Goal: Information Seeking & Learning: Learn about a topic

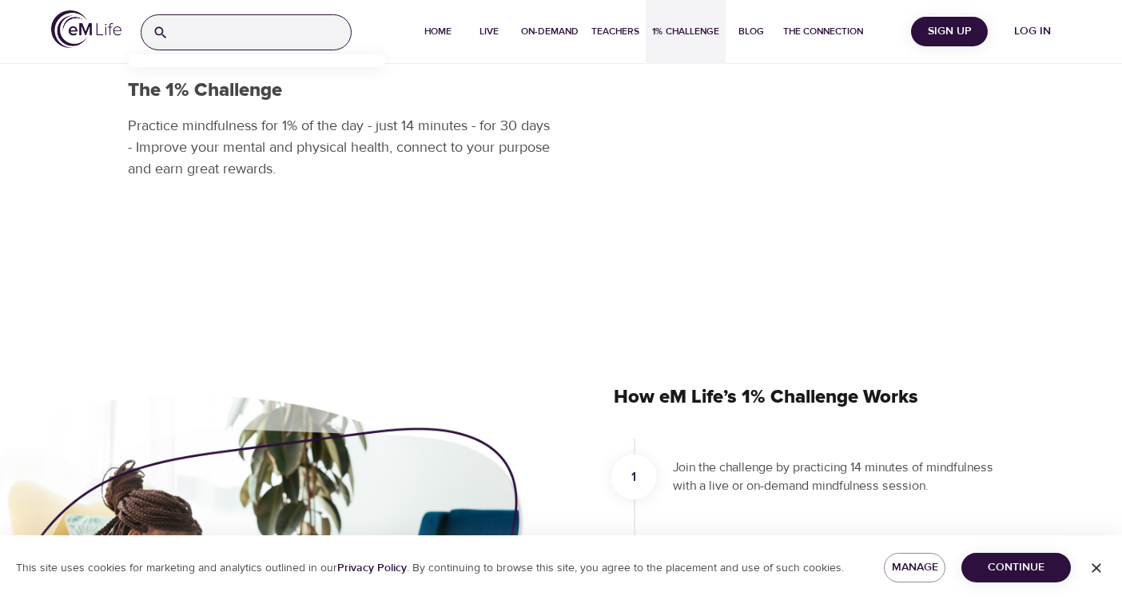
click at [284, 19] on input "search" at bounding box center [263, 32] width 176 height 34
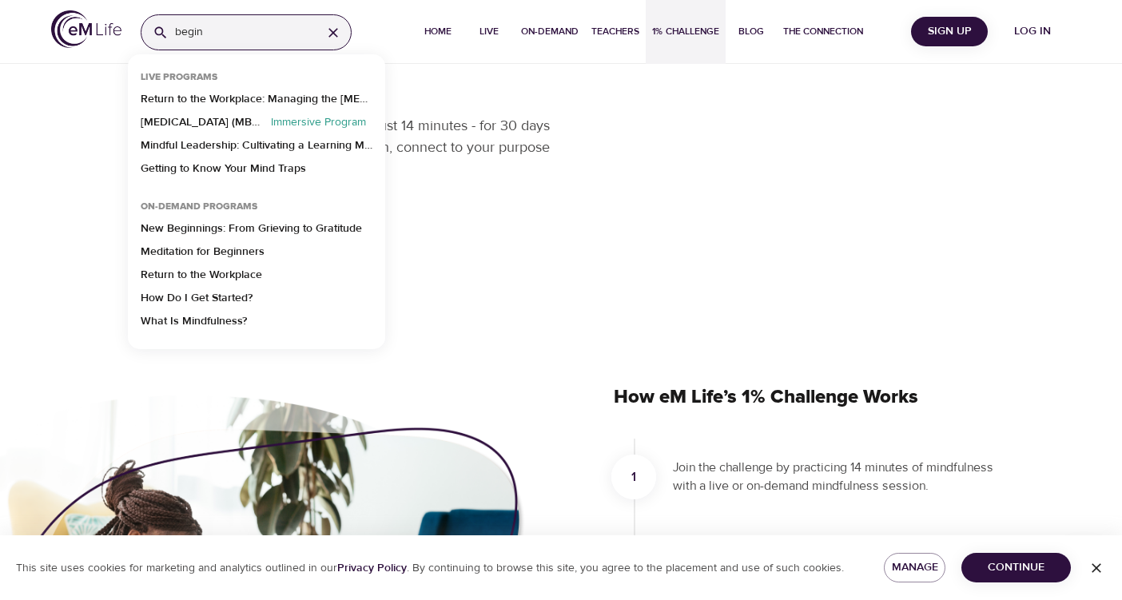
type input "begin"
click at [1050, 41] on span "Log in" at bounding box center [1032, 32] width 64 height 20
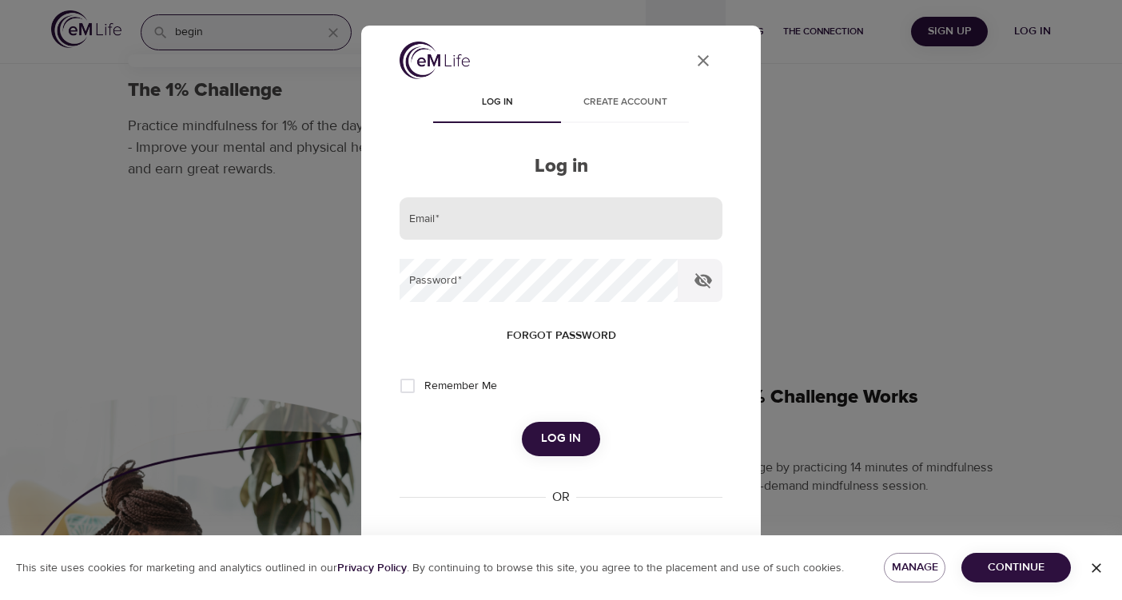
click at [507, 216] on input "email" at bounding box center [560, 218] width 323 height 43
type input "ac5pj@virginia.edu"
click at [522, 422] on button "Log in" at bounding box center [561, 439] width 78 height 34
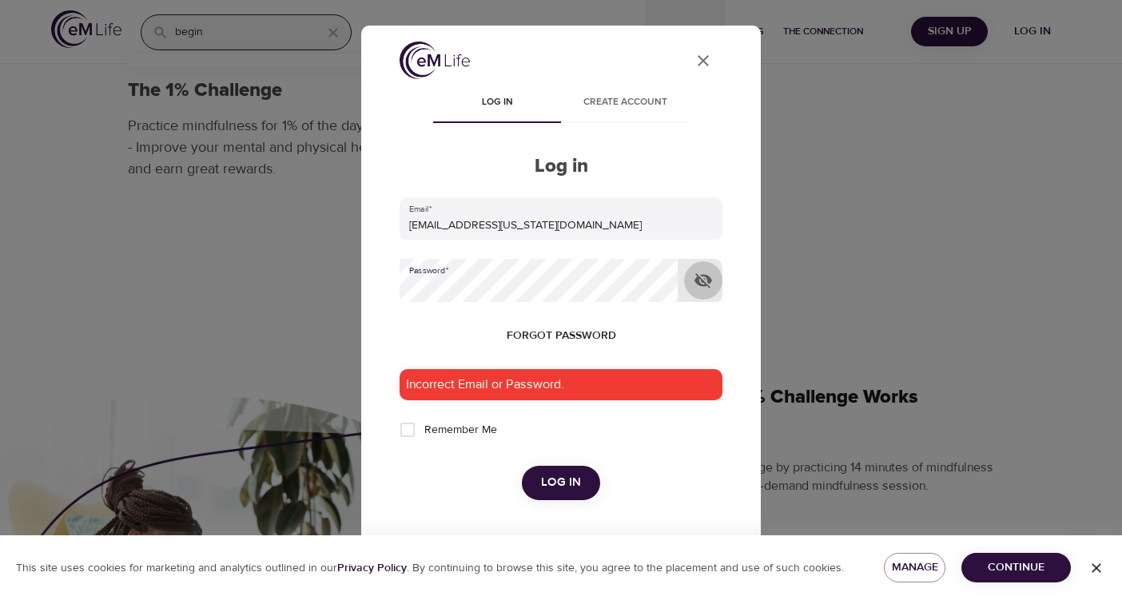
click at [705, 272] on icon "button" at bounding box center [702, 280] width 19 height 19
click at [522, 466] on button "Log in" at bounding box center [561, 483] width 78 height 34
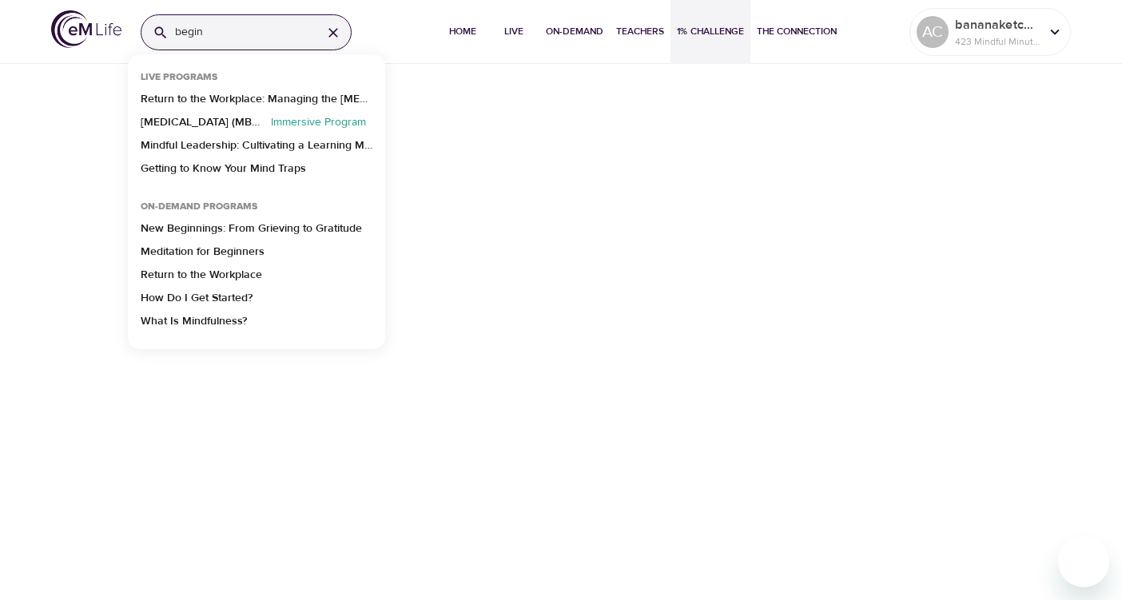
click at [266, 27] on input "begin" at bounding box center [242, 32] width 134 height 34
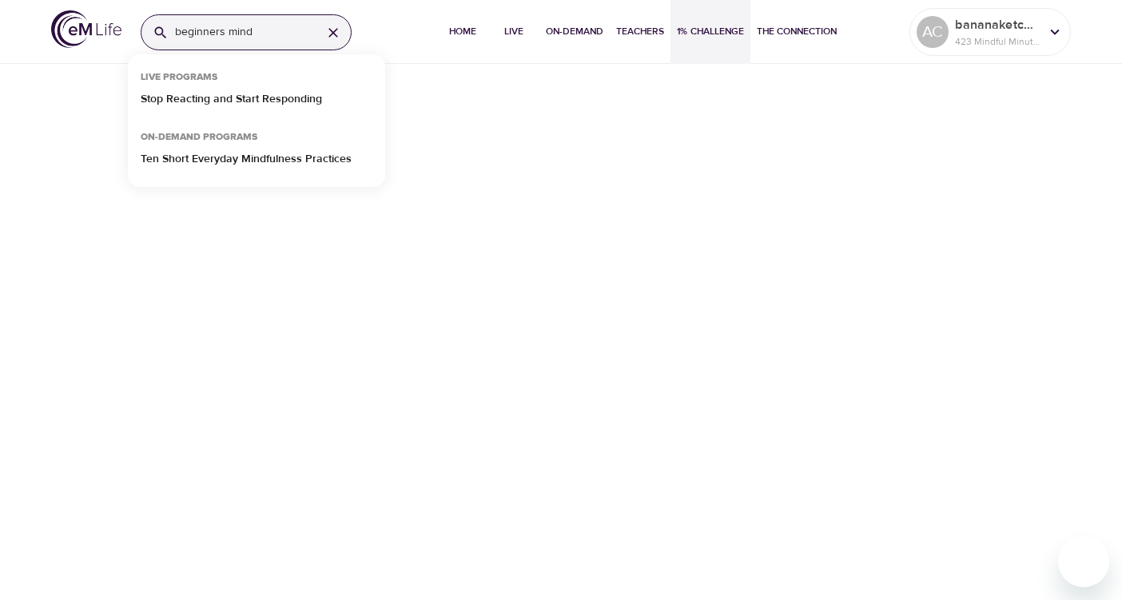
click at [223, 33] on input "beginners mind" at bounding box center [242, 32] width 134 height 34
type input "beginner's mind"
click at [525, 101] on div "beginner's mind Live Programs Stop Reacting and Start Responding On-Demand Prog…" at bounding box center [561, 300] width 1122 height 600
click at [279, 38] on input "beginner's mind" at bounding box center [242, 32] width 134 height 34
click at [268, 154] on p "Ten Short Everyday Mindfulness Practices" at bounding box center [246, 162] width 211 height 23
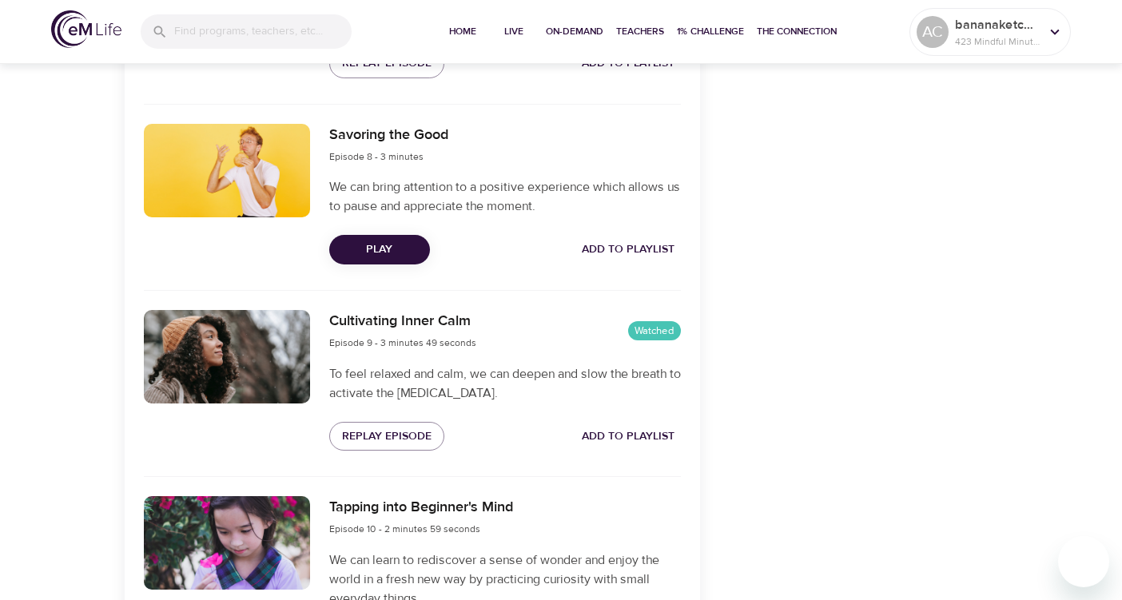
scroll to position [2119, 0]
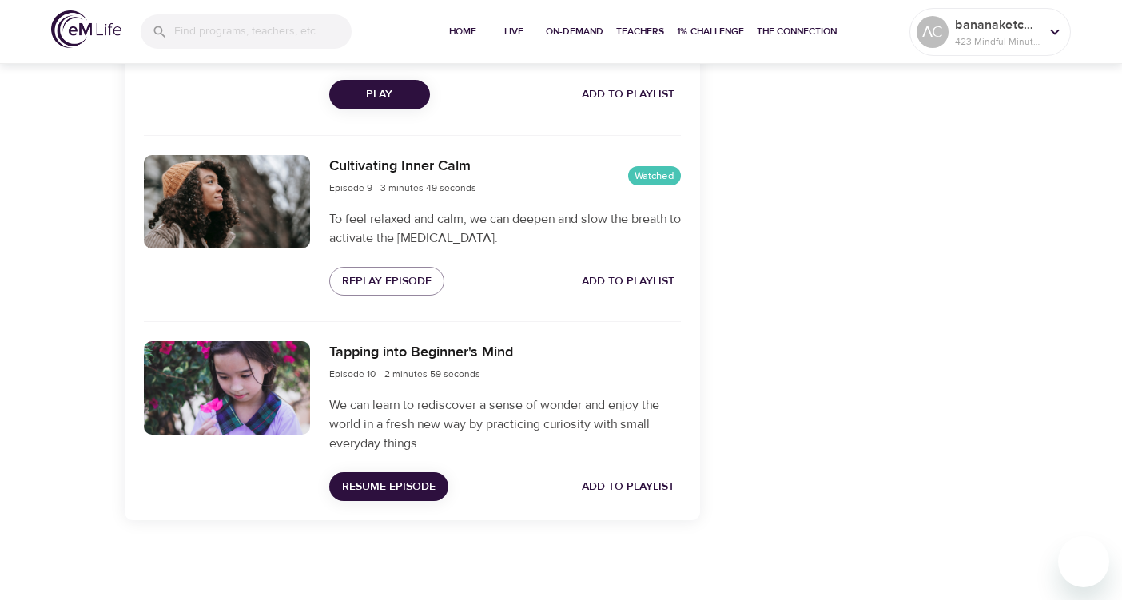
click at [251, 389] on div at bounding box center [227, 387] width 166 height 93
click at [375, 490] on span "Resume Episode" at bounding box center [388, 487] width 93 height 20
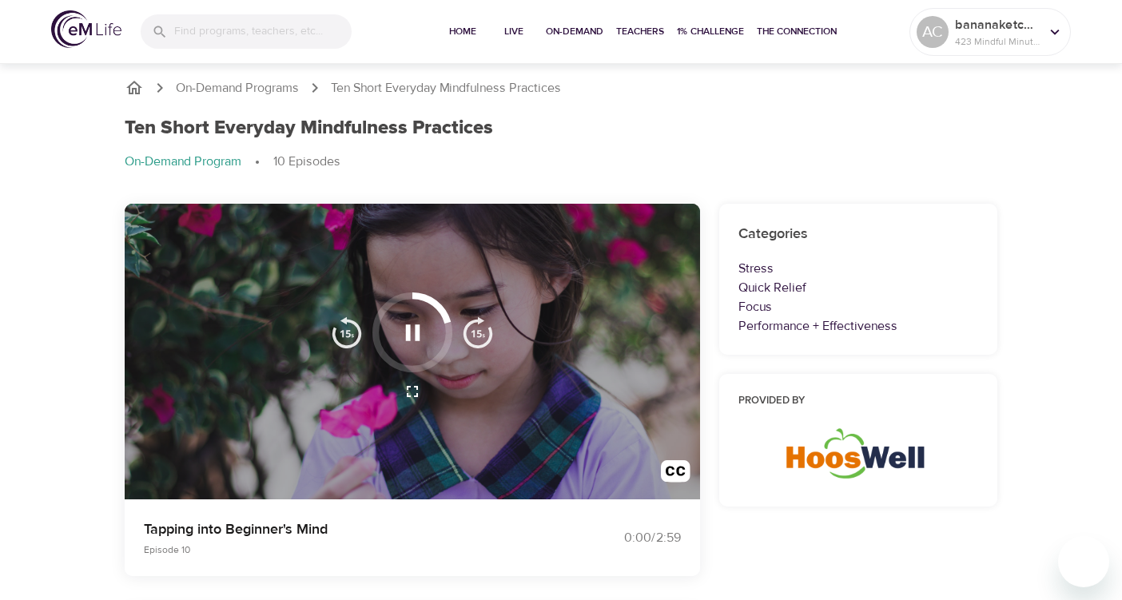
scroll to position [0, 0]
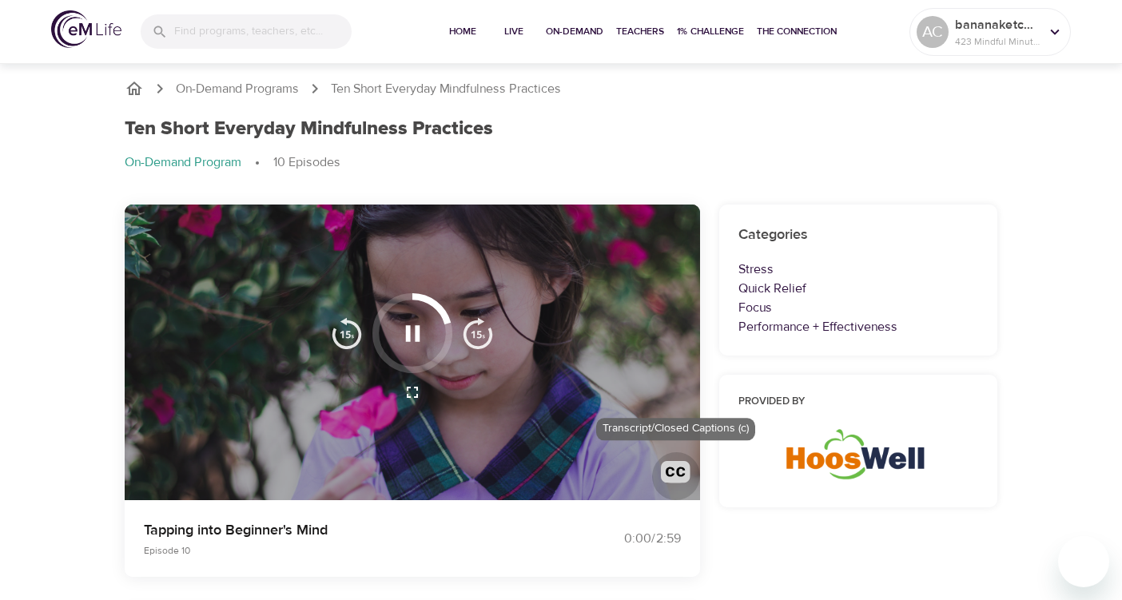
click at [675, 479] on img "button" at bounding box center [676, 476] width 30 height 30
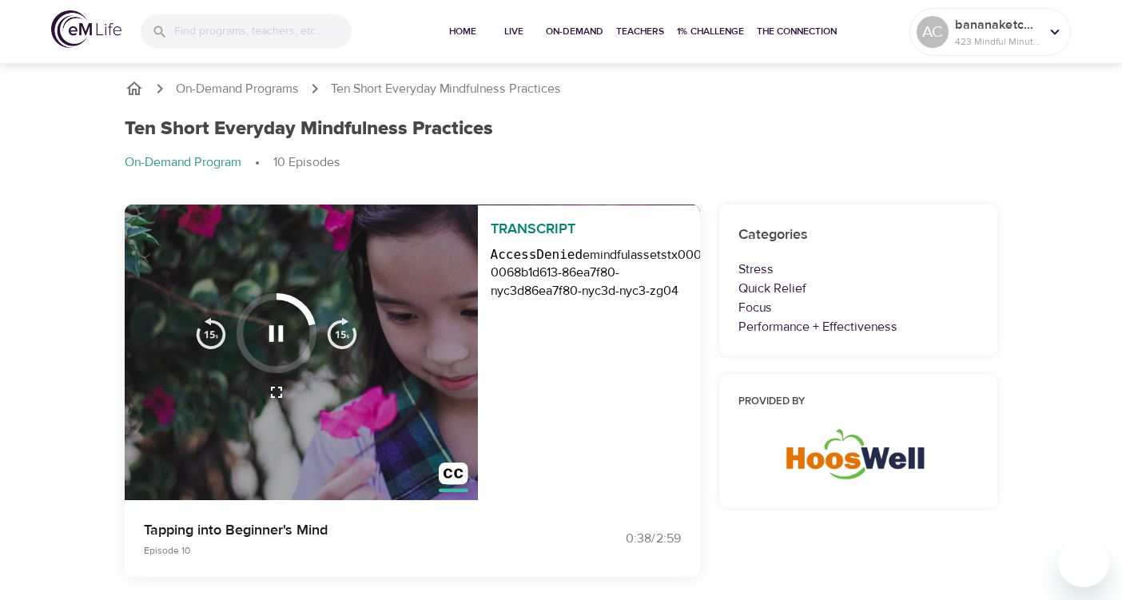
click at [592, 284] on div "AccessDenied emindfulassets tx00000aa7de1bdb2e9f558-0068b1d613-86ea7f80-nyc3d 8…" at bounding box center [590, 271] width 224 height 62
click at [217, 332] on img "button" at bounding box center [211, 333] width 32 height 32
drag, startPoint x: 312, startPoint y: 319, endPoint x: 288, endPoint y: 300, distance: 30.2
click at [288, 300] on div at bounding box center [276, 333] width 80 height 80
click at [218, 336] on img "button" at bounding box center [211, 333] width 32 height 32
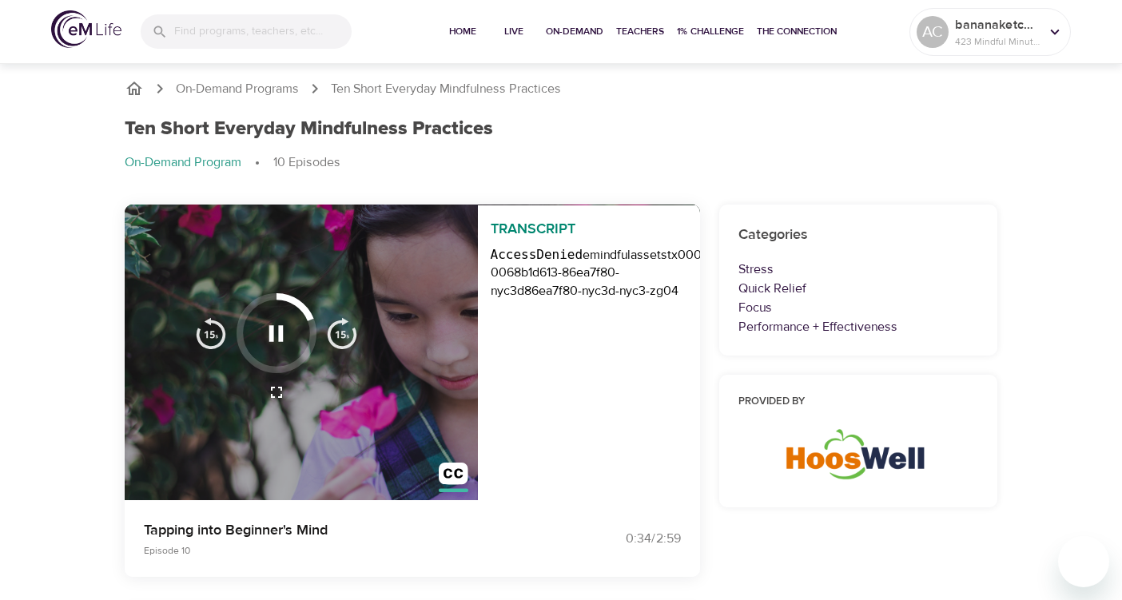
click at [275, 393] on icon "button" at bounding box center [276, 392] width 19 height 19
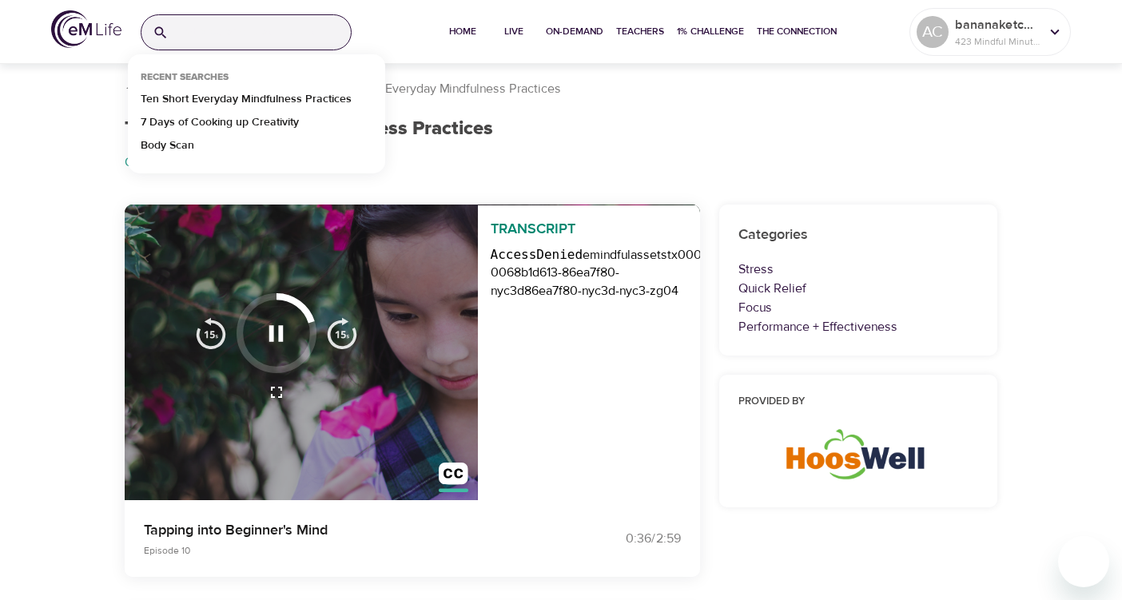
click at [309, 30] on input "search" at bounding box center [263, 32] width 176 height 34
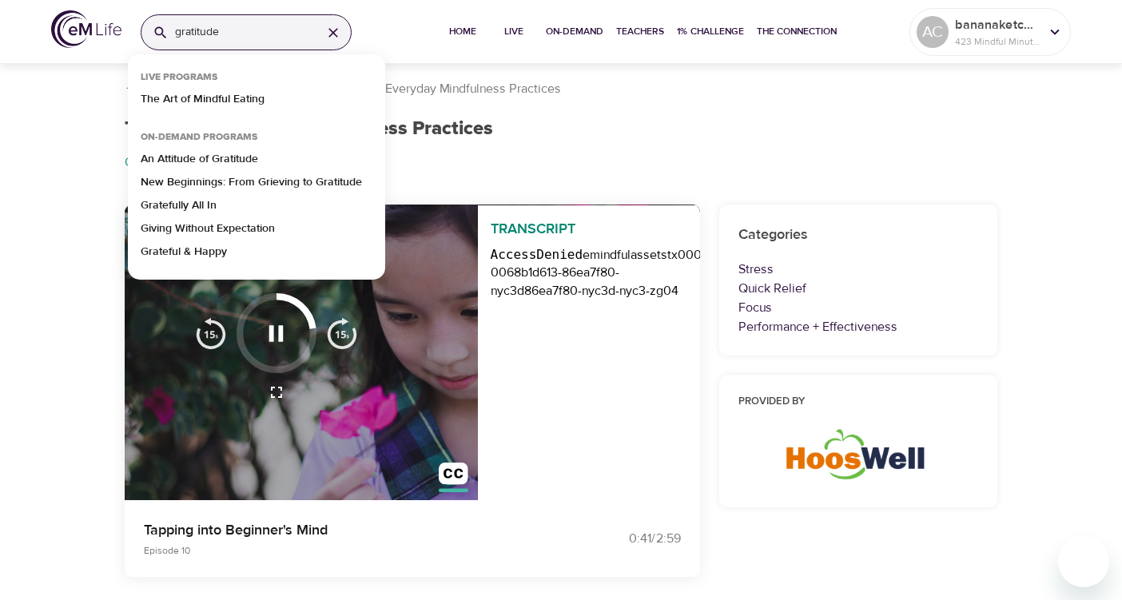
type input "gratitude"
click at [234, 160] on p "An Attitude of Gratitude" at bounding box center [199, 162] width 117 height 23
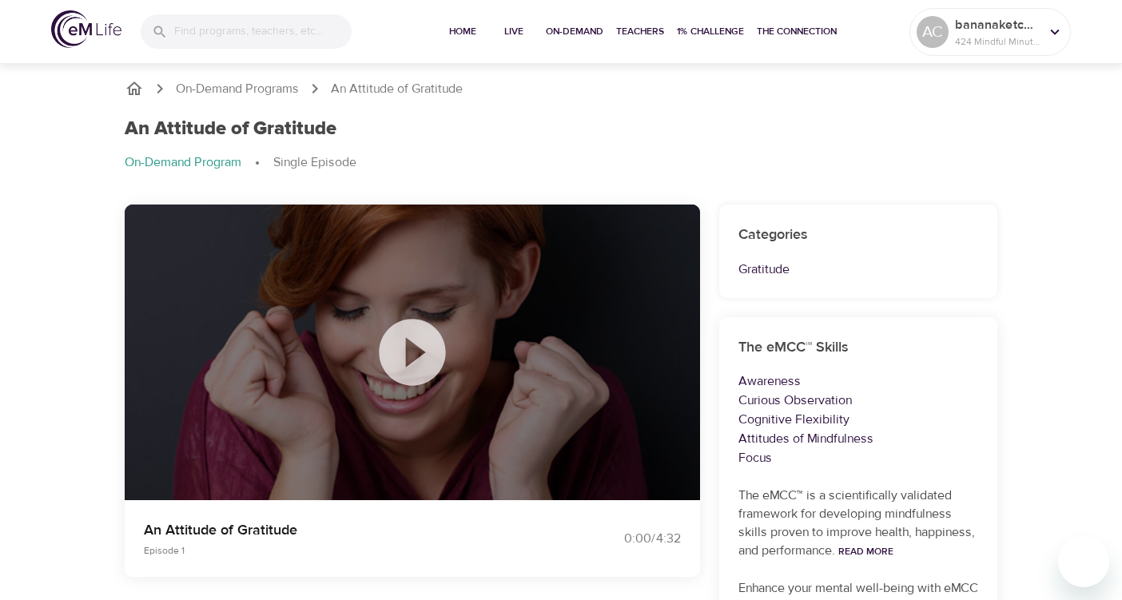
click at [425, 352] on icon at bounding box center [412, 352] width 66 height 66
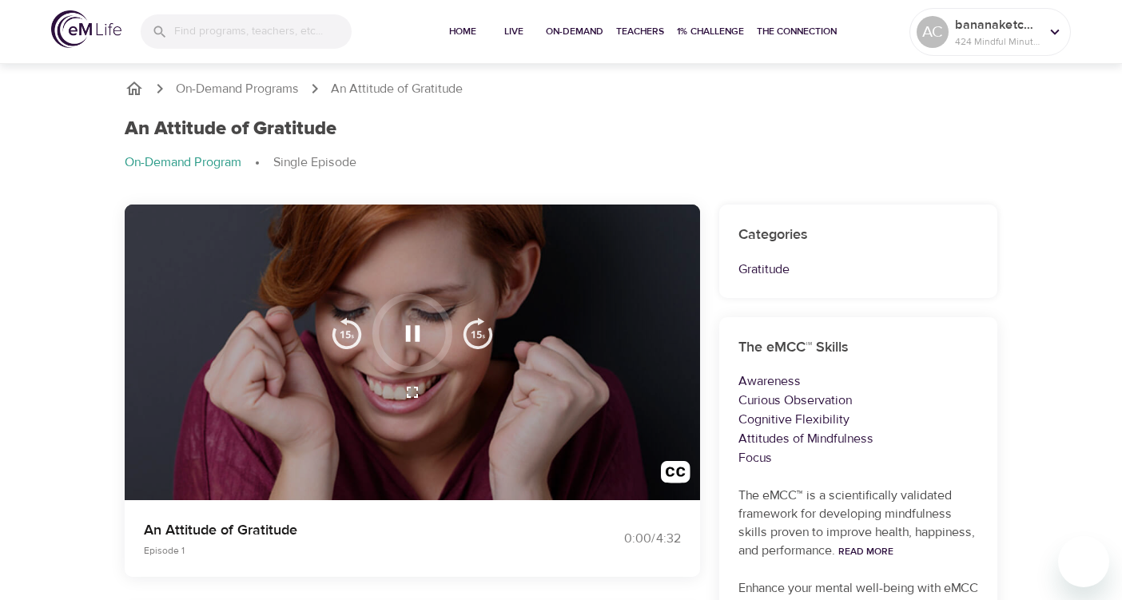
click at [388, 353] on div at bounding box center [412, 333] width 80 height 80
click at [685, 468] on img "button" at bounding box center [676, 476] width 30 height 30
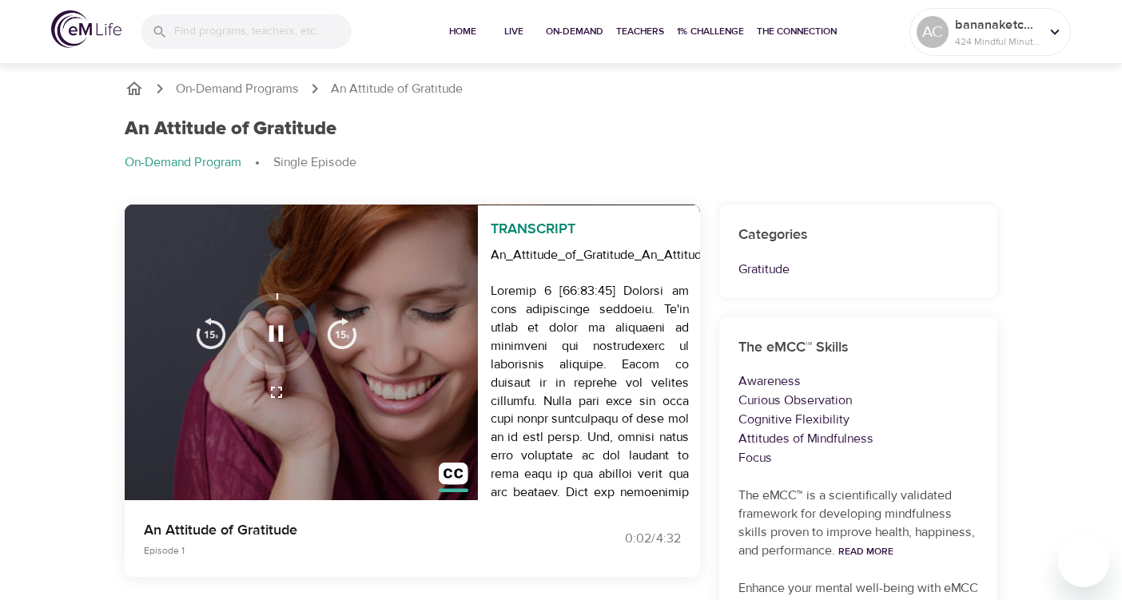
click at [272, 340] on icon "button" at bounding box center [276, 333] width 14 height 16
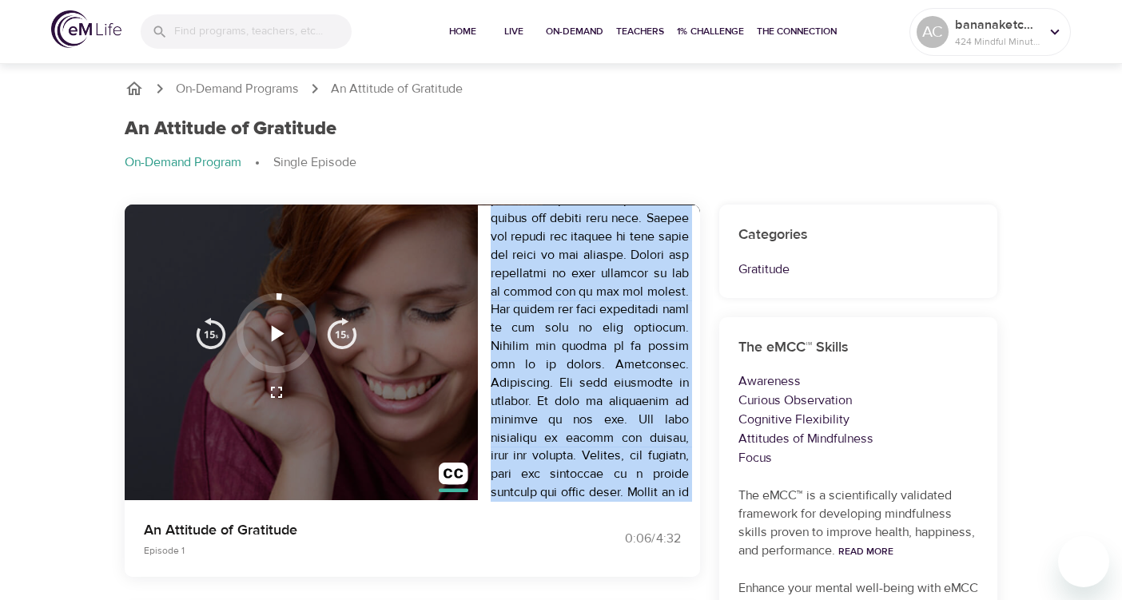
scroll to position [405, 0]
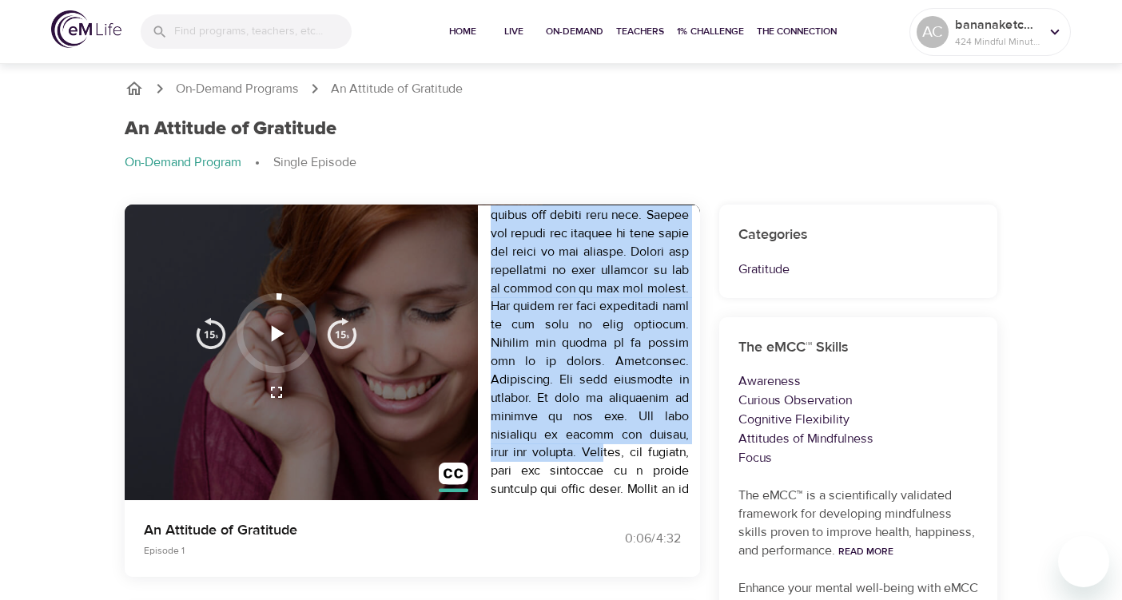
drag, startPoint x: 626, startPoint y: 367, endPoint x: 565, endPoint y: 445, distance: 99.6
click at [565, 445] on div "An_Attitude_of_Gratitude_An_Attitude_of_Gratitude_46" at bounding box center [590, 414] width 224 height 1158
copy div "Began by sitting in an upright and relaxed position. Close your eyes and fold y…"
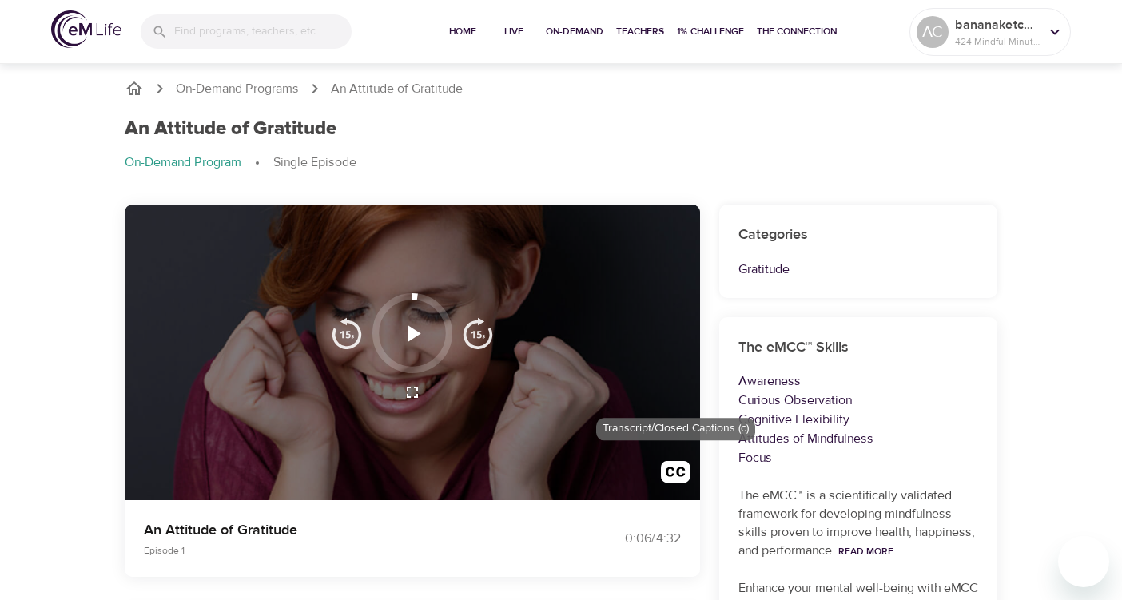
click at [689, 479] on img "button" at bounding box center [676, 476] width 30 height 30
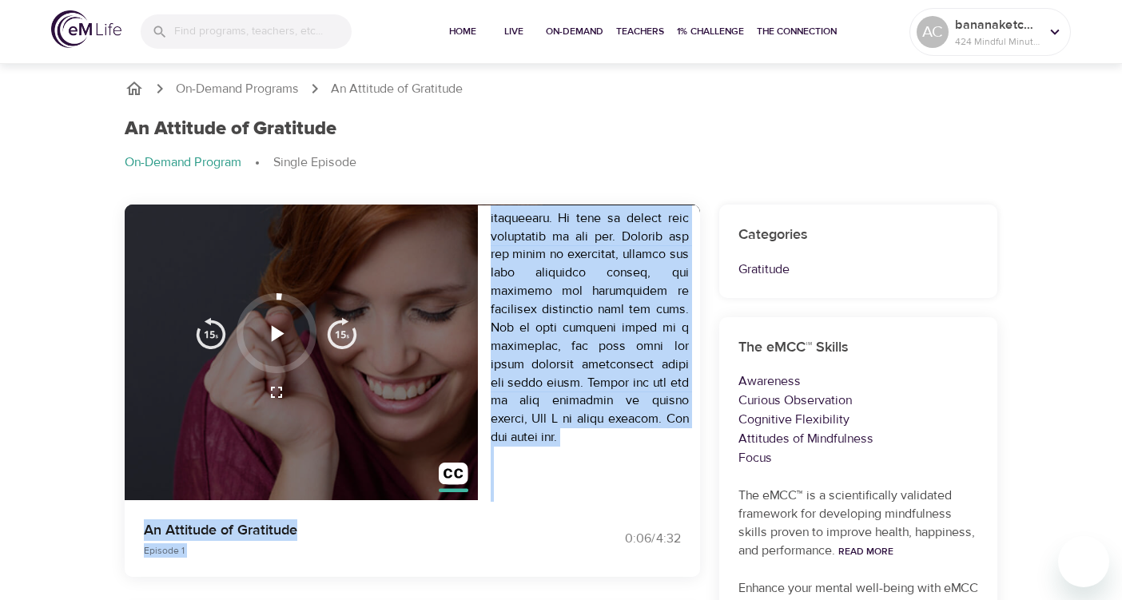
scroll to position [914, 0]
drag, startPoint x: 493, startPoint y: 288, endPoint x: 589, endPoint y: 430, distance: 170.8
copy div "Speaker 1 [00:00:00] Welcome to this mindfulness practice. We're going to focus…"
